Goal: Task Accomplishment & Management: Use online tool/utility

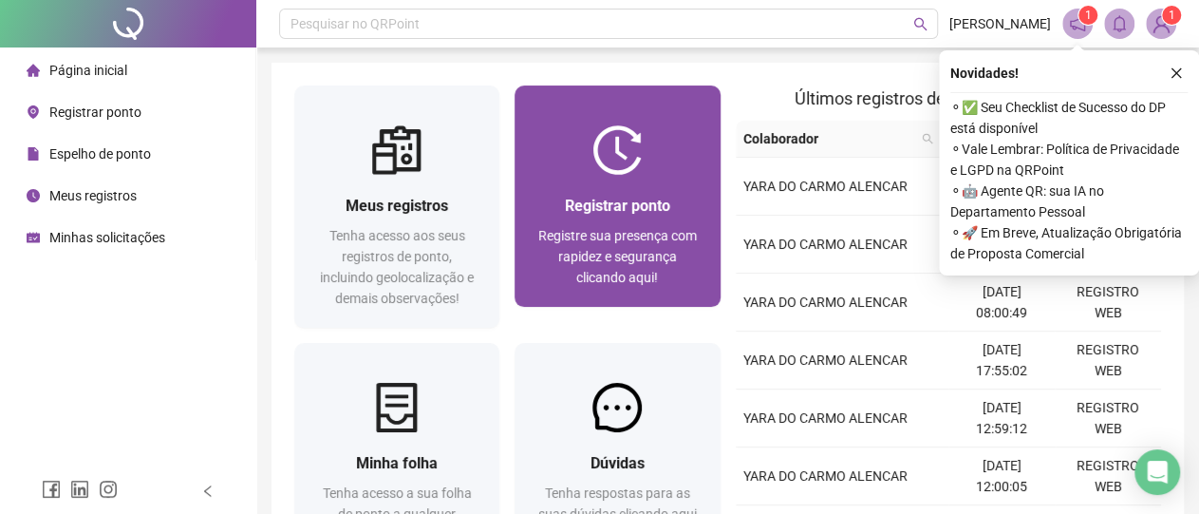
drag, startPoint x: 0, startPoint y: 0, endPoint x: 614, endPoint y: 291, distance: 678.9
click at [614, 291] on div "Registrar ponto Registre sua presença com rapidez e segurança clicando aqui!" at bounding box center [617, 241] width 205 height 132
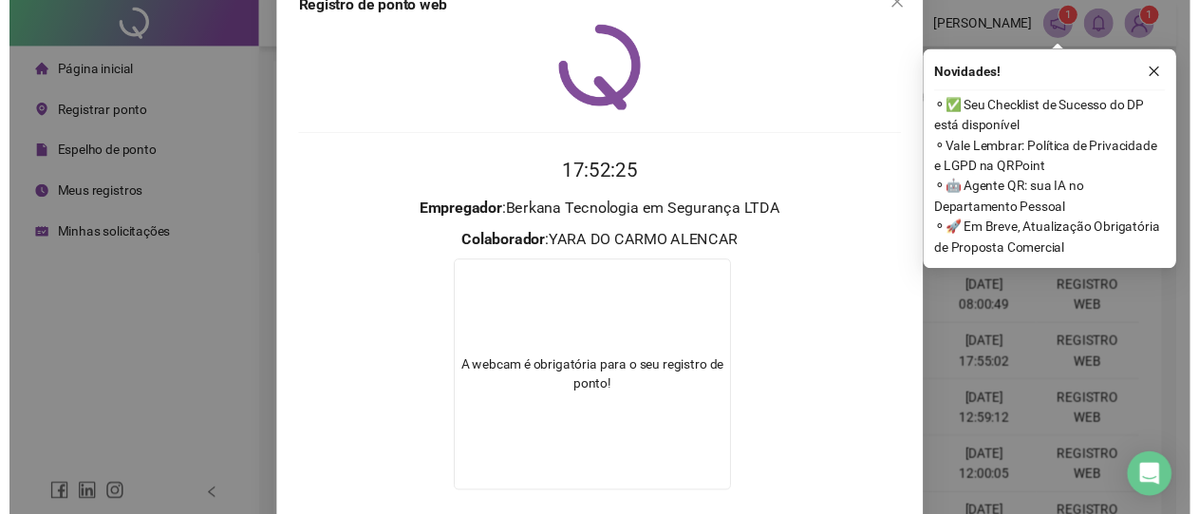
scroll to position [149, 0]
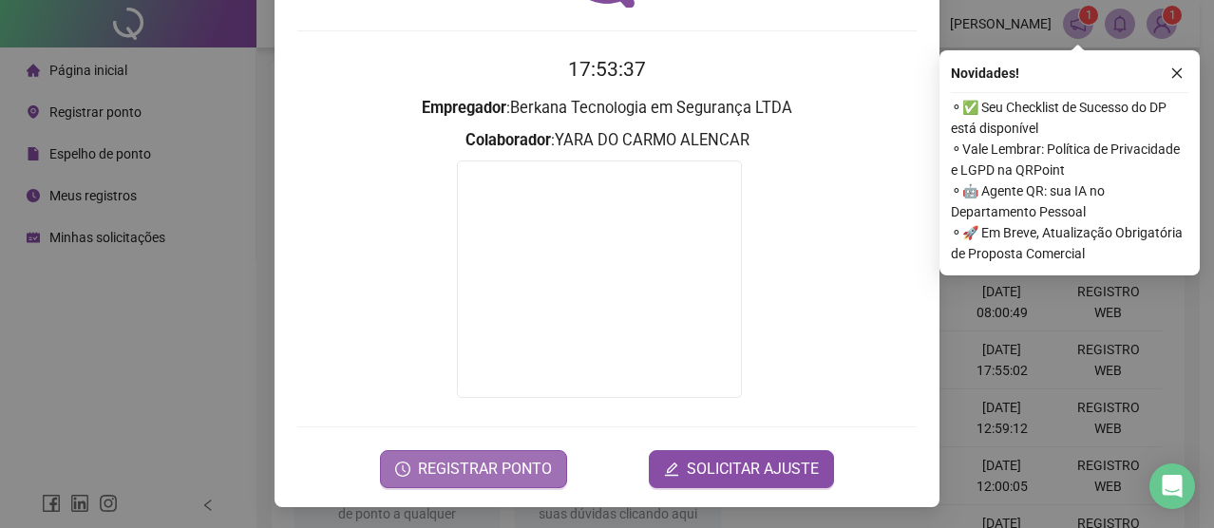
click at [451, 468] on span "REGISTRAR PONTO" at bounding box center [485, 469] width 134 height 23
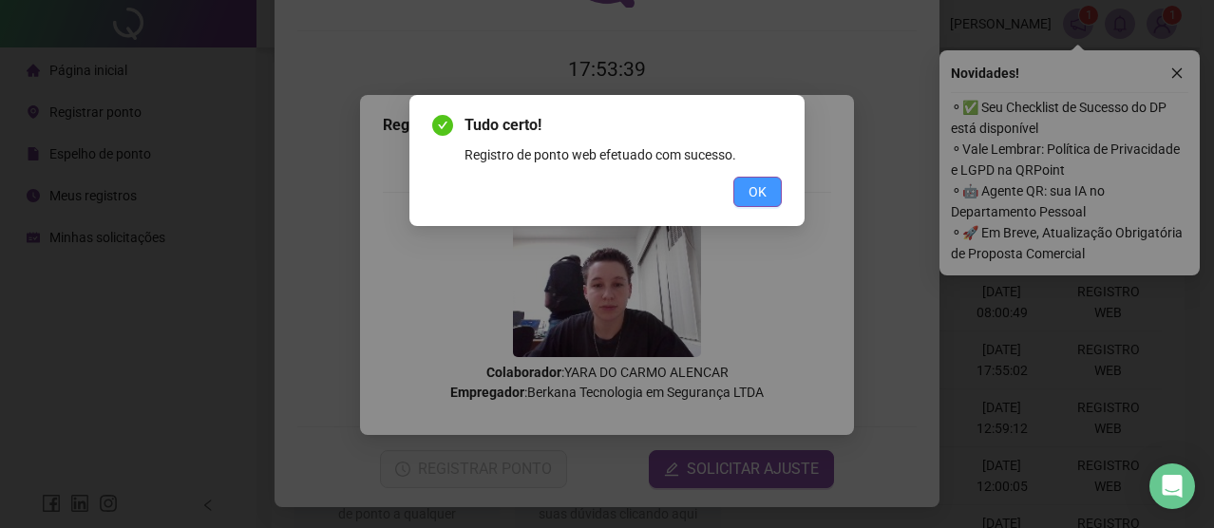
click at [751, 195] on span "OK" at bounding box center [757, 191] width 18 height 21
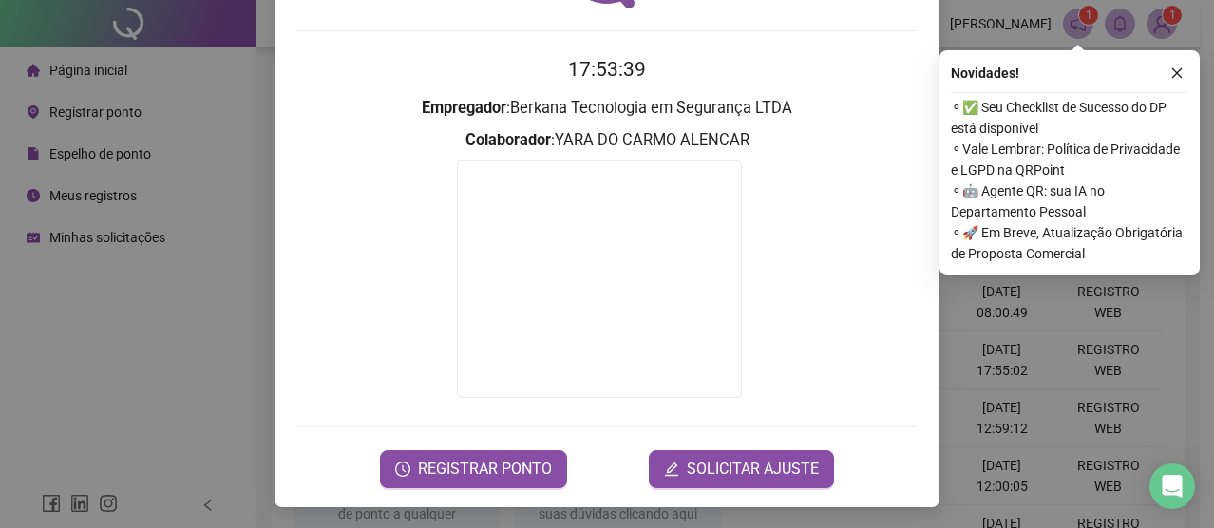
click at [1010, 347] on div "Registro de ponto web 17:53:39 Empregador : Berkana Tecnologia em Segurança LTD…" at bounding box center [607, 264] width 1214 height 528
